Goal: Task Accomplishment & Management: Use online tool/utility

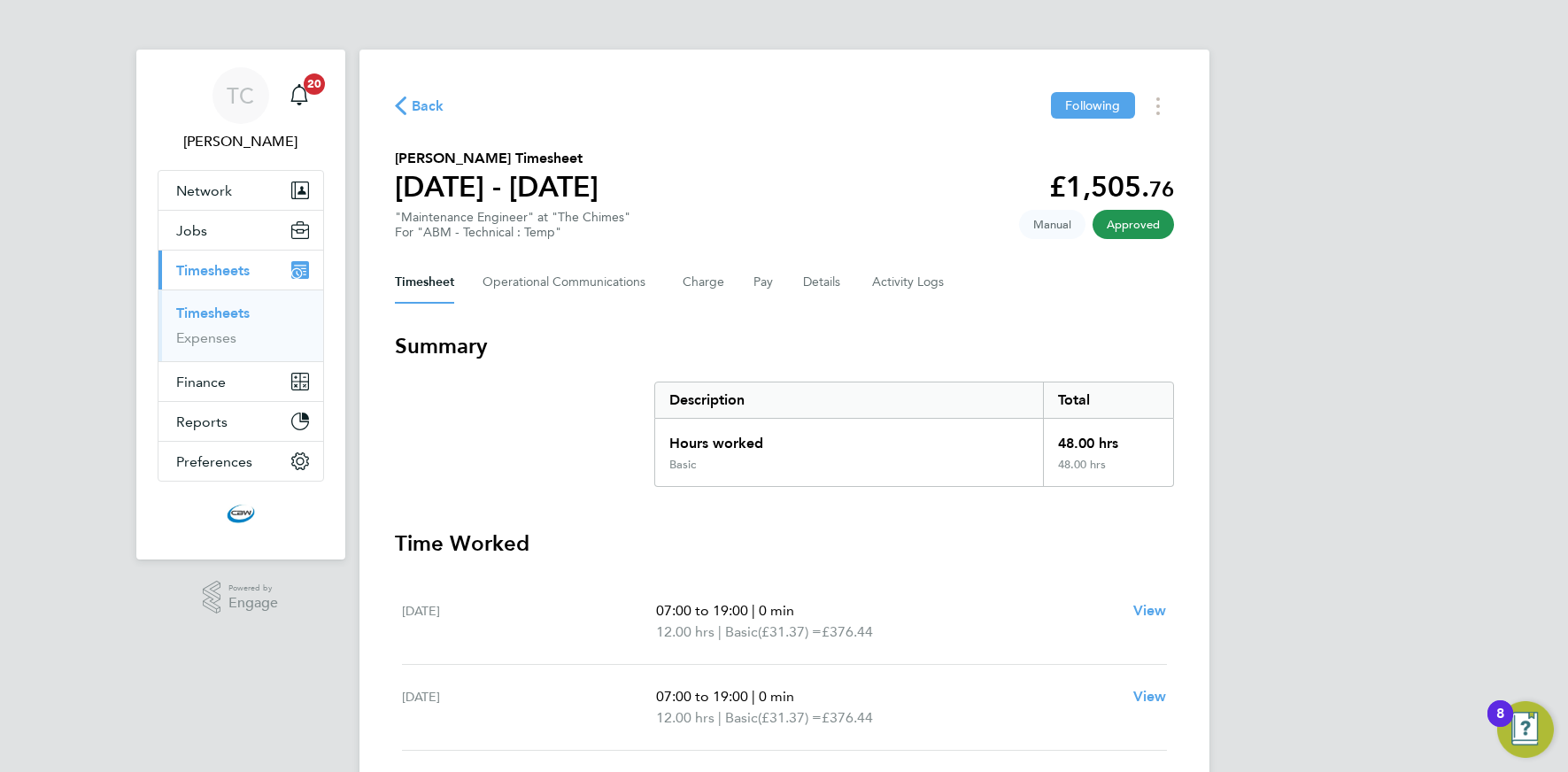
click at [225, 312] on link "Timesheets" at bounding box center [213, 313] width 73 height 17
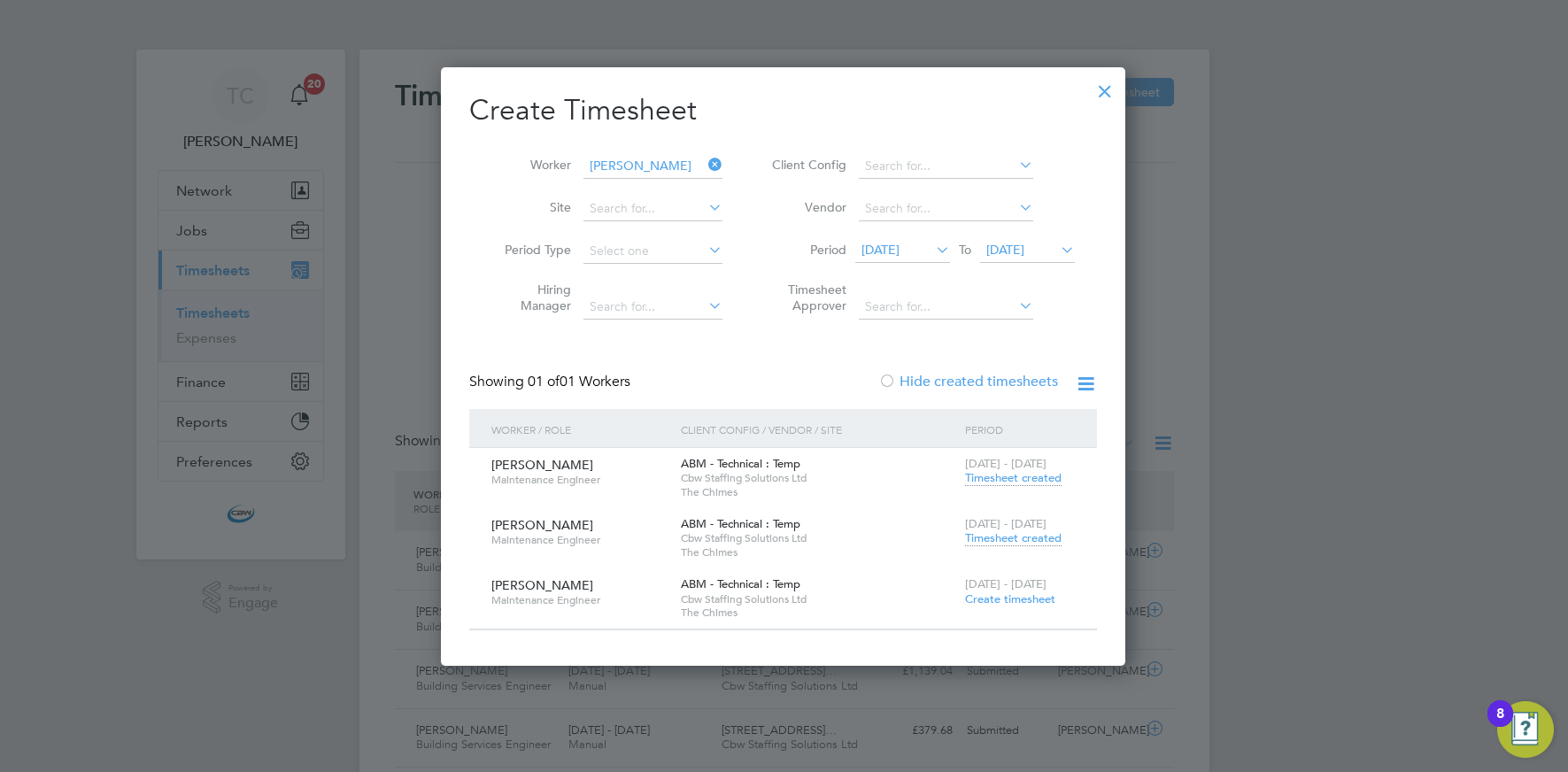
click at [705, 161] on icon at bounding box center [705, 165] width 0 height 24
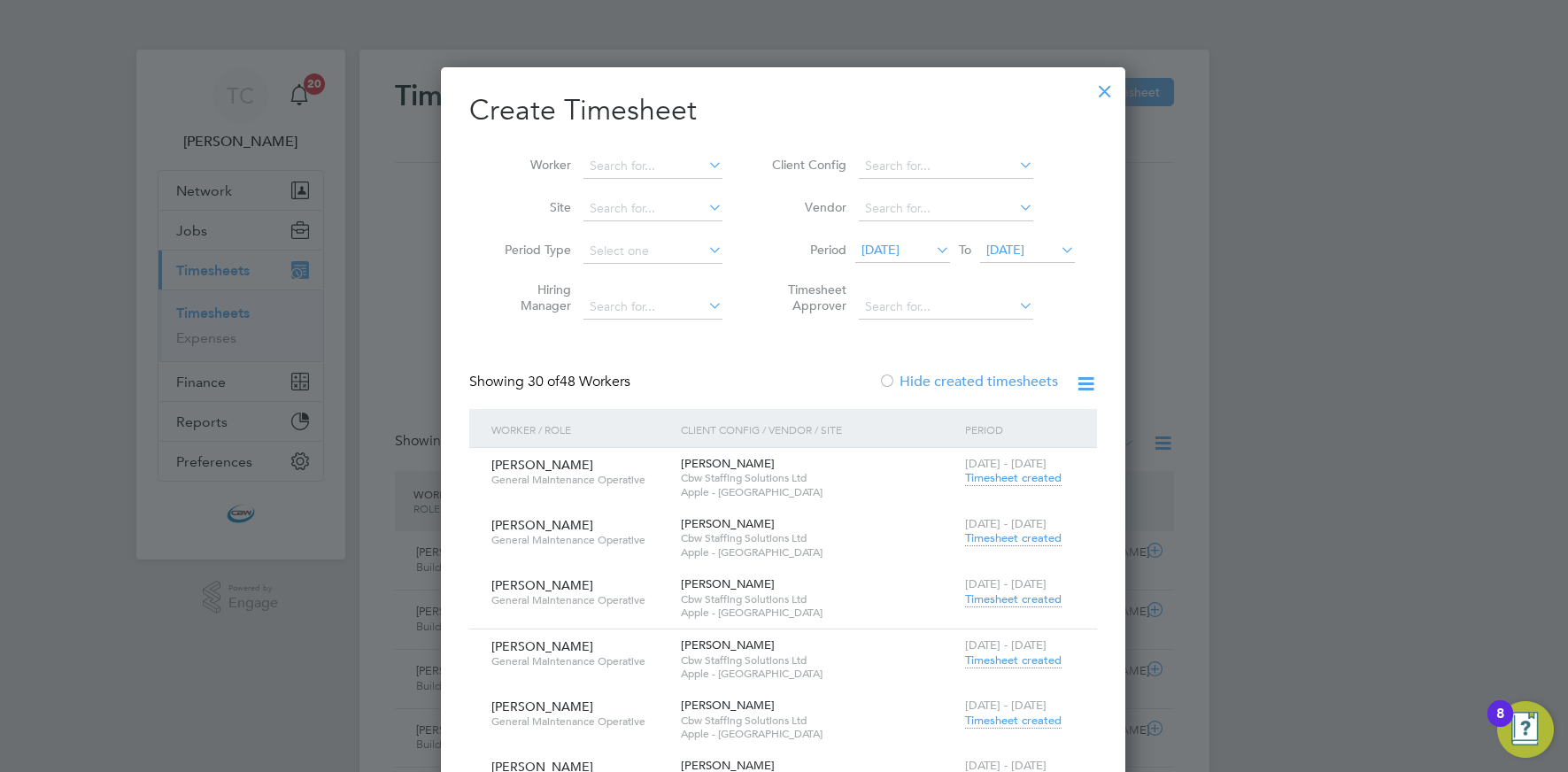
click at [1106, 87] on div at bounding box center [1105, 87] width 32 height 32
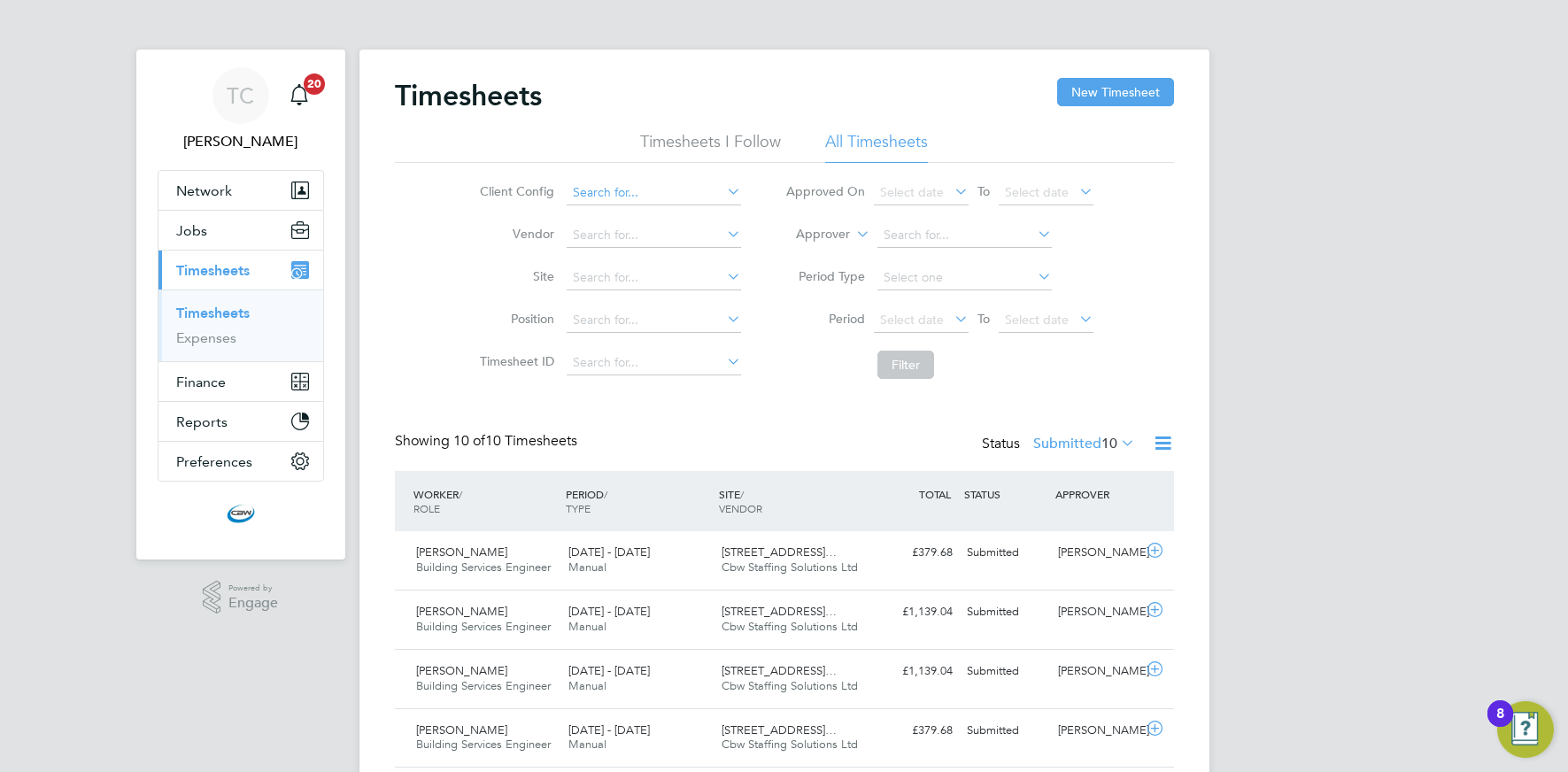
click at [597, 197] on input at bounding box center [654, 193] width 174 height 24
type input "2"
click at [534, 277] on label "Site" at bounding box center [515, 276] width 80 height 16
click at [582, 279] on input at bounding box center [654, 277] width 174 height 24
click at [689, 303] on li "[STREET_ADDRESS]" at bounding box center [705, 302] width 279 height 24
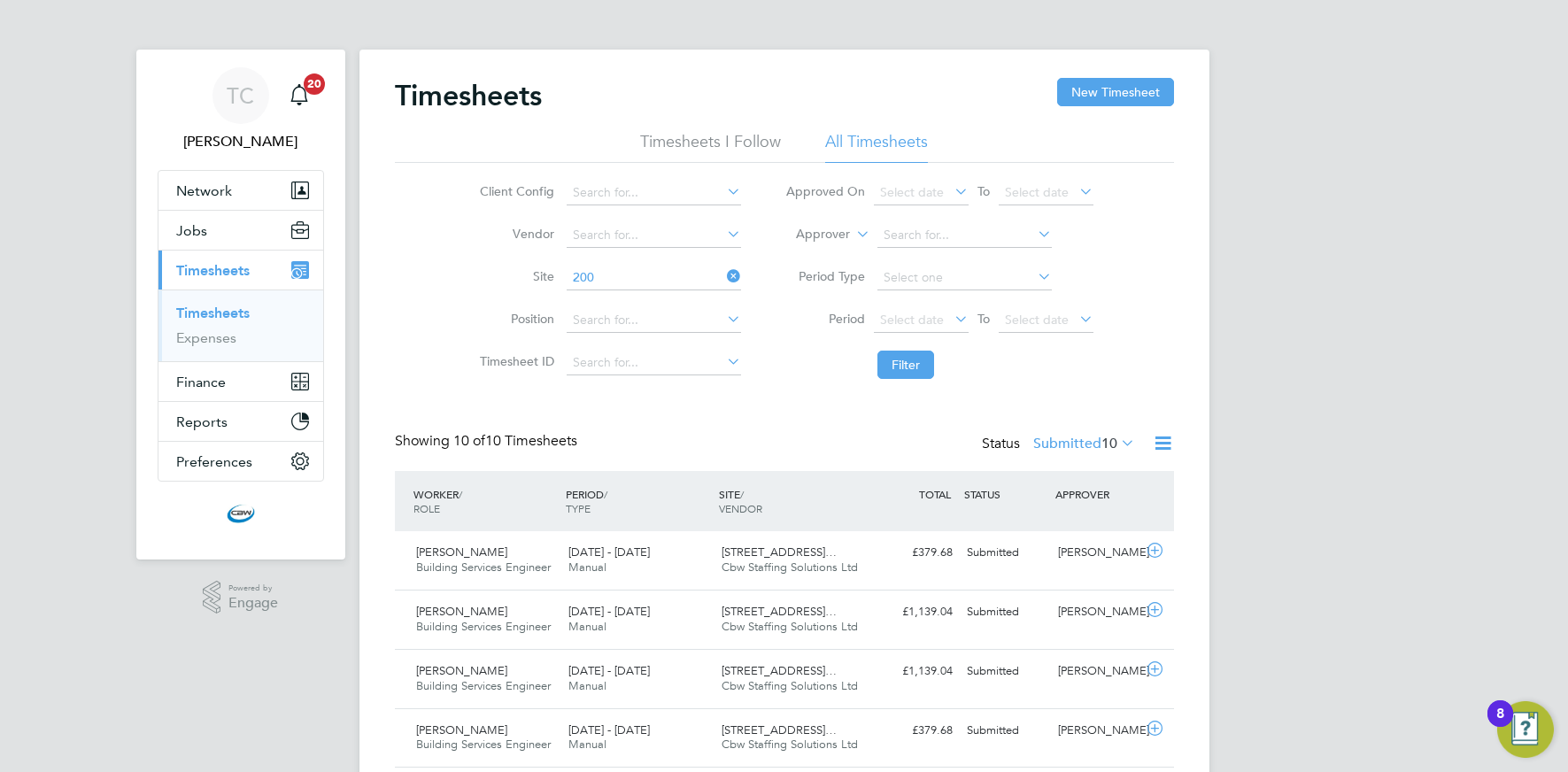
type input "[STREET_ADDRESS]"
click at [884, 356] on button "Filter" at bounding box center [906, 365] width 56 height 28
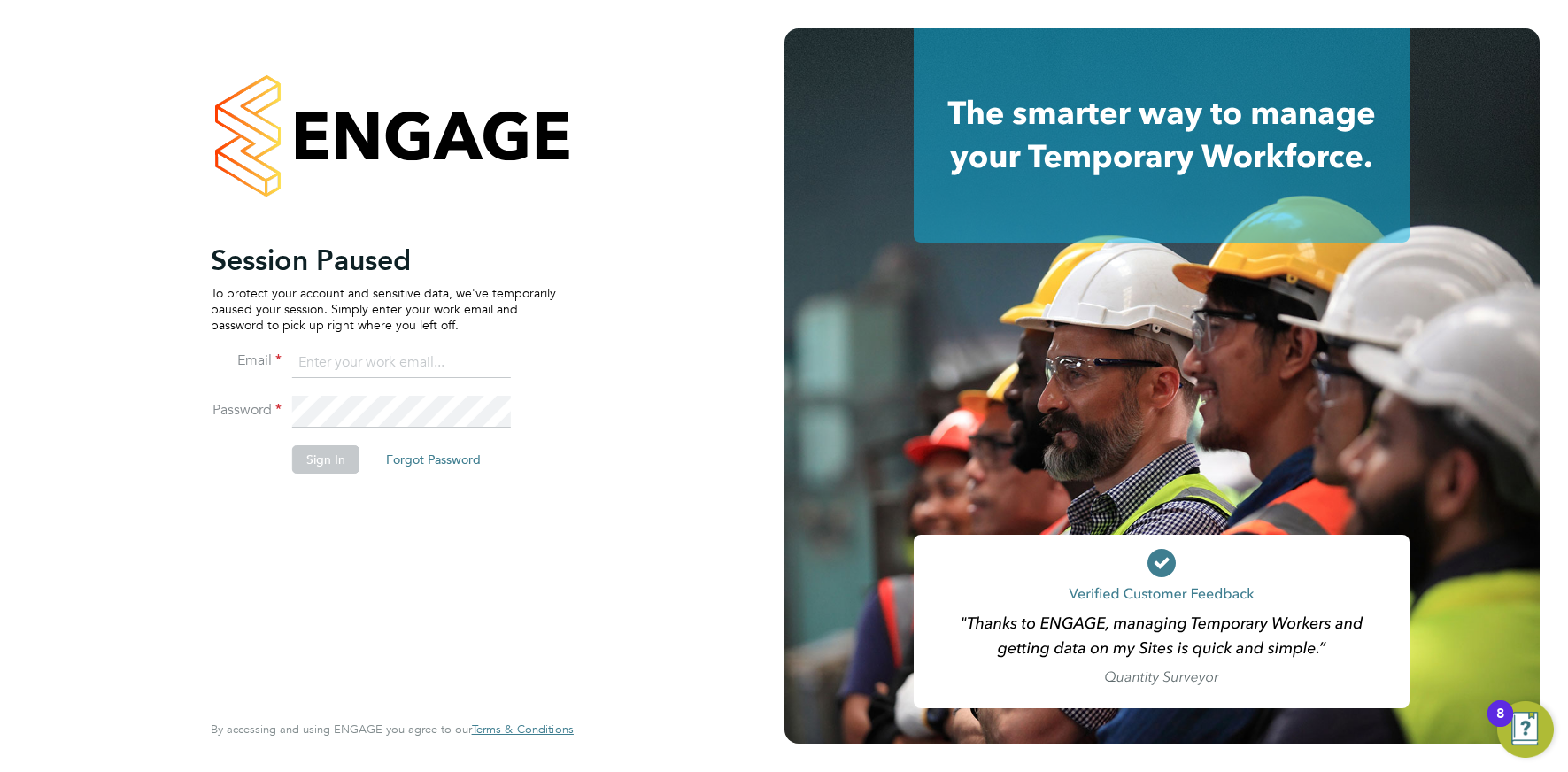
click at [366, 360] on input at bounding box center [402, 363] width 219 height 32
type input "[EMAIL_ADDRESS][DOMAIN_NAME]"
click at [341, 462] on button "Sign In" at bounding box center [326, 460] width 68 height 28
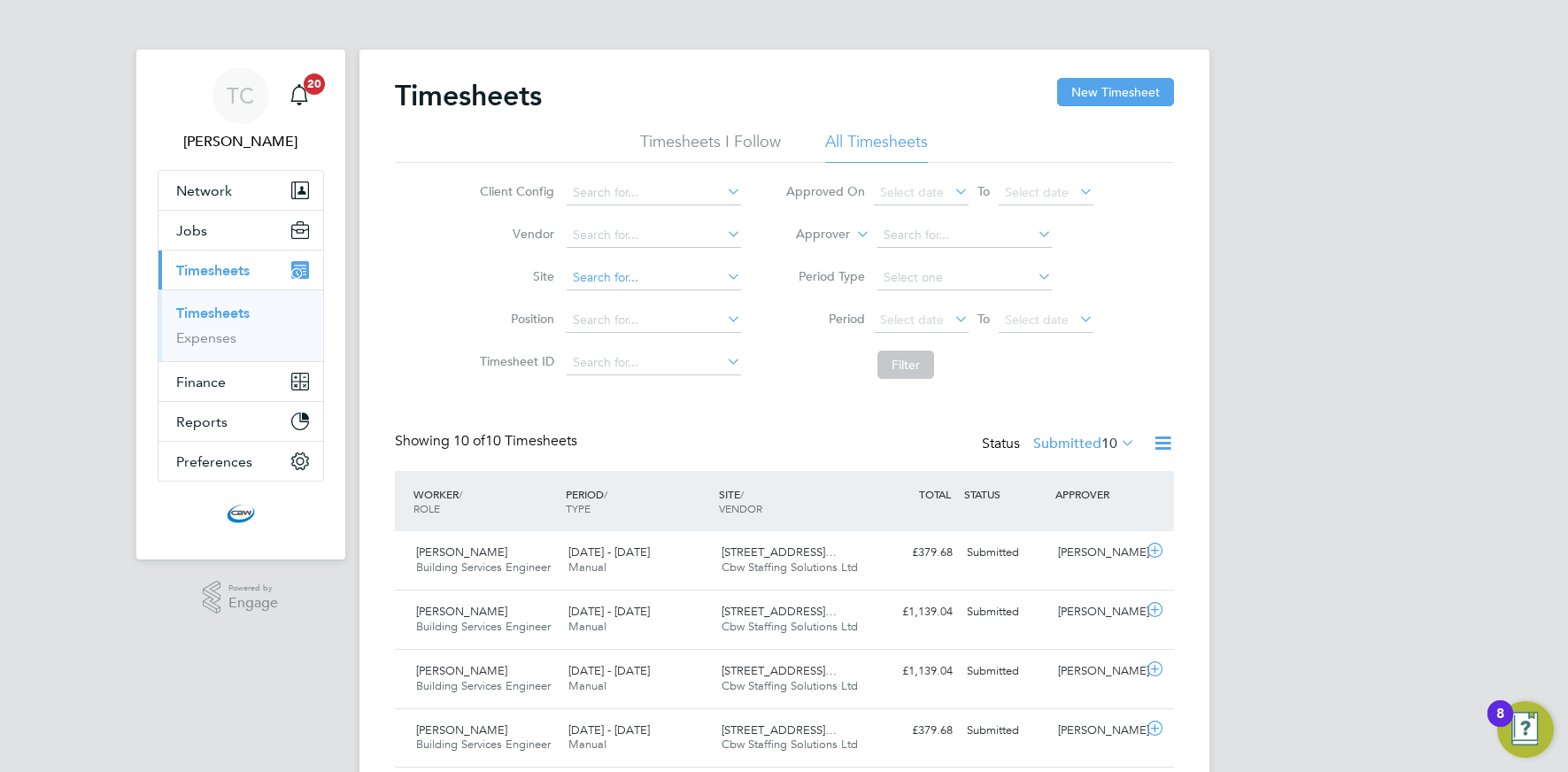
click at [619, 271] on input at bounding box center [654, 277] width 174 height 24
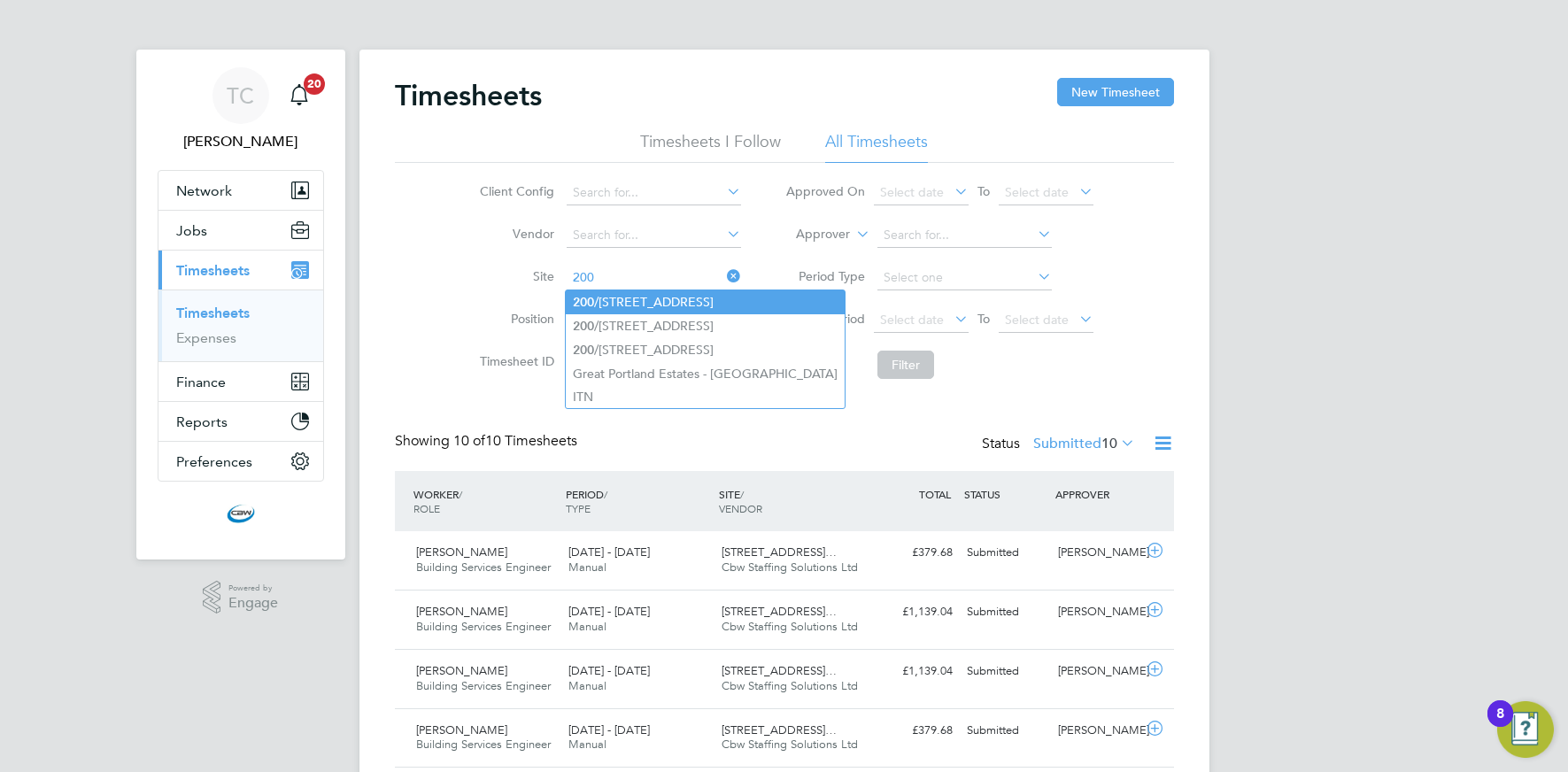
click at [617, 305] on li "[STREET_ADDRESS]" at bounding box center [705, 302] width 279 height 24
type input "[STREET_ADDRESS]"
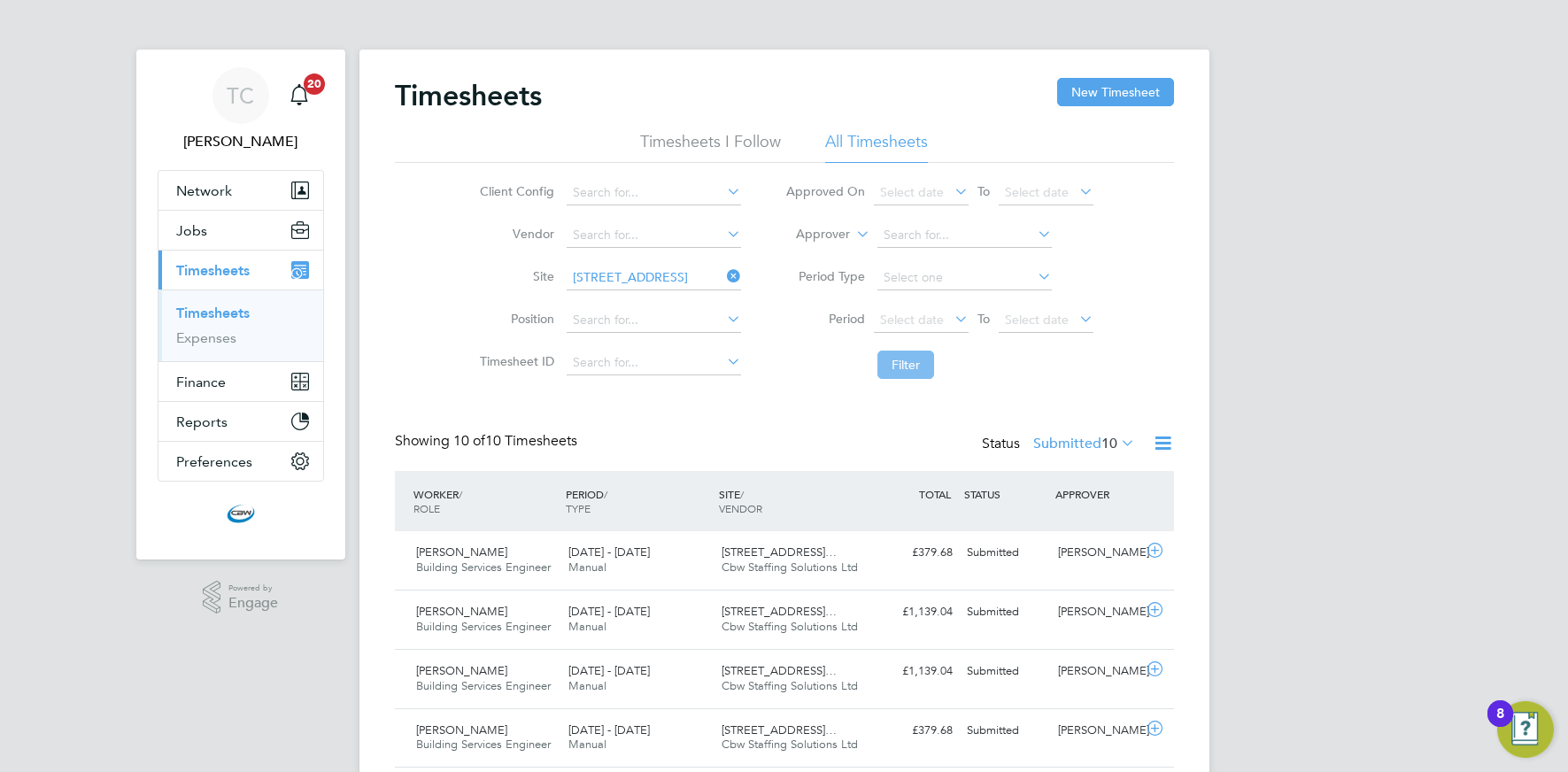
click at [910, 367] on button "Filter" at bounding box center [906, 365] width 56 height 28
